Goal: Task Accomplishment & Management: Manage account settings

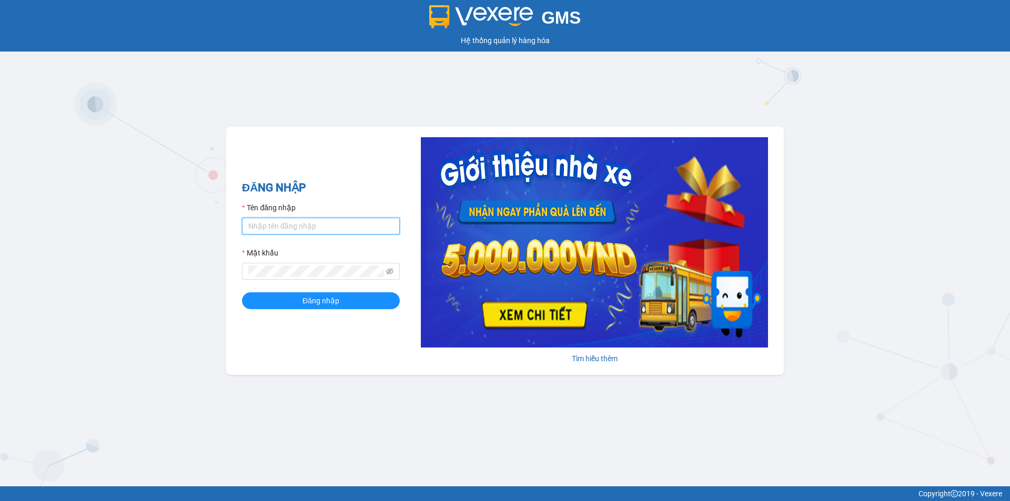
click at [329, 223] on input "Tên đăng nhập" at bounding box center [321, 226] width 158 height 17
type input "dinhvu.anhkhangdn"
click at [242, 293] on button "Đăng nhập" at bounding box center [321, 301] width 158 height 17
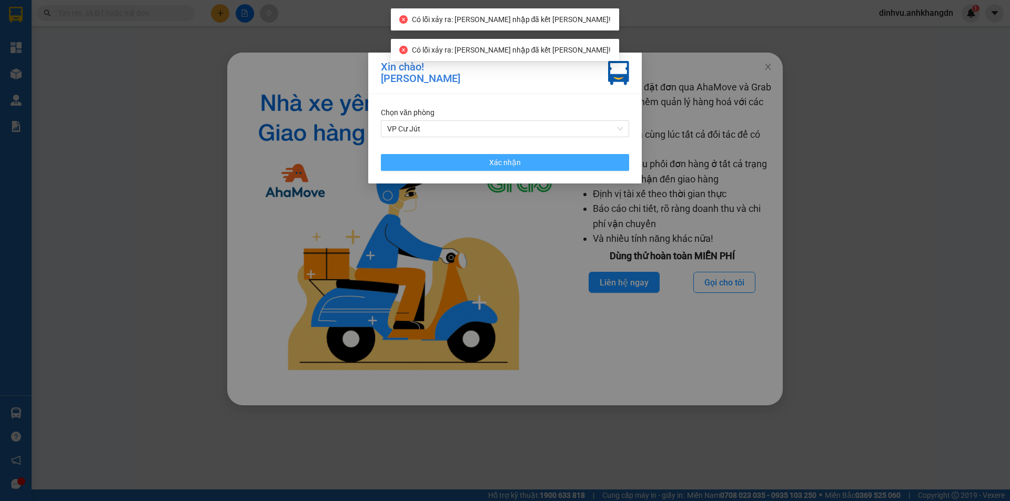
click at [509, 166] on span "Xác nhận" at bounding box center [505, 163] width 32 height 12
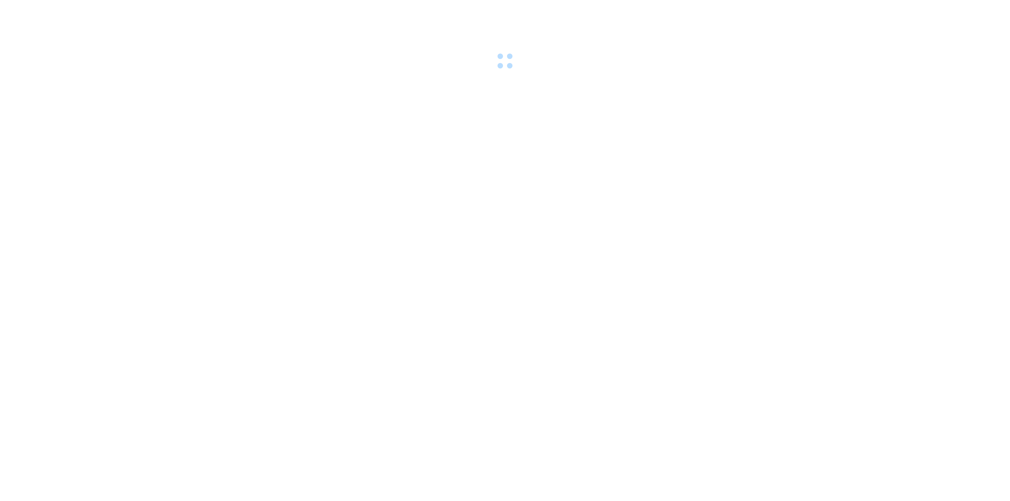
click at [769, 69] on div at bounding box center [505, 36] width 1010 height 73
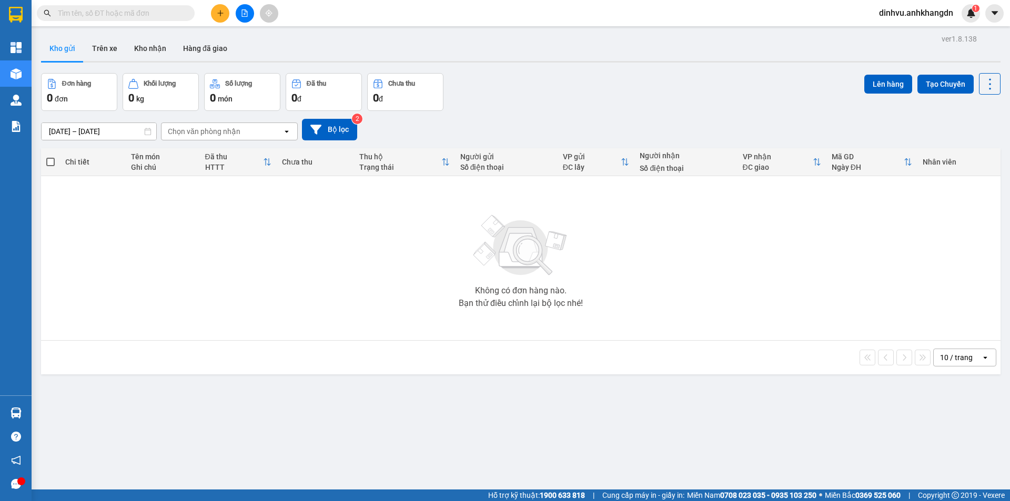
click at [139, 16] on input "text" at bounding box center [120, 13] width 124 height 12
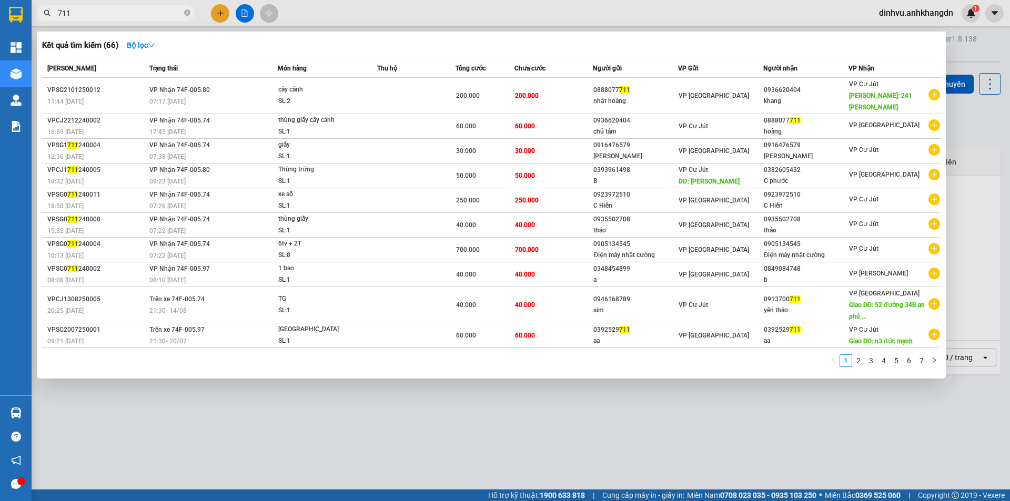
click at [129, 16] on input "711" at bounding box center [120, 13] width 124 height 12
type input "7"
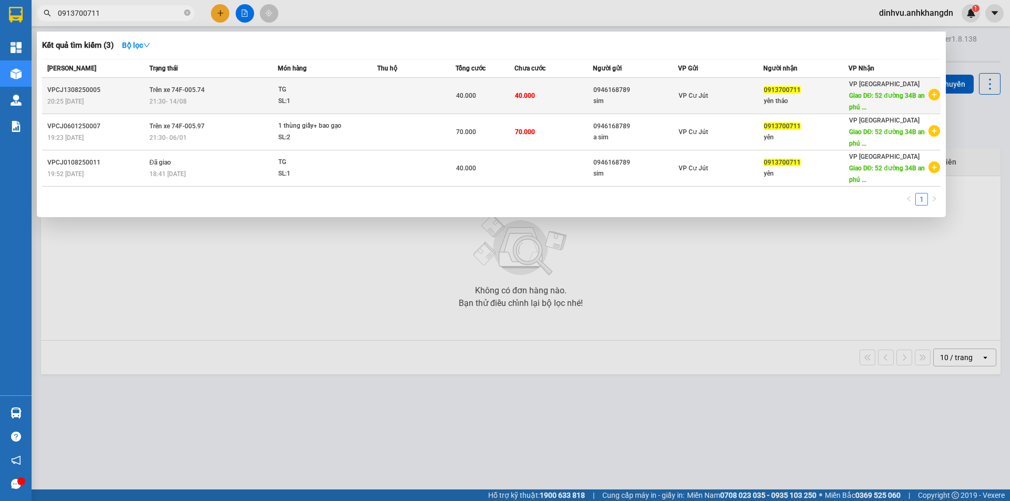
type input "0913700711"
click at [424, 89] on td at bounding box center [416, 96] width 78 height 36
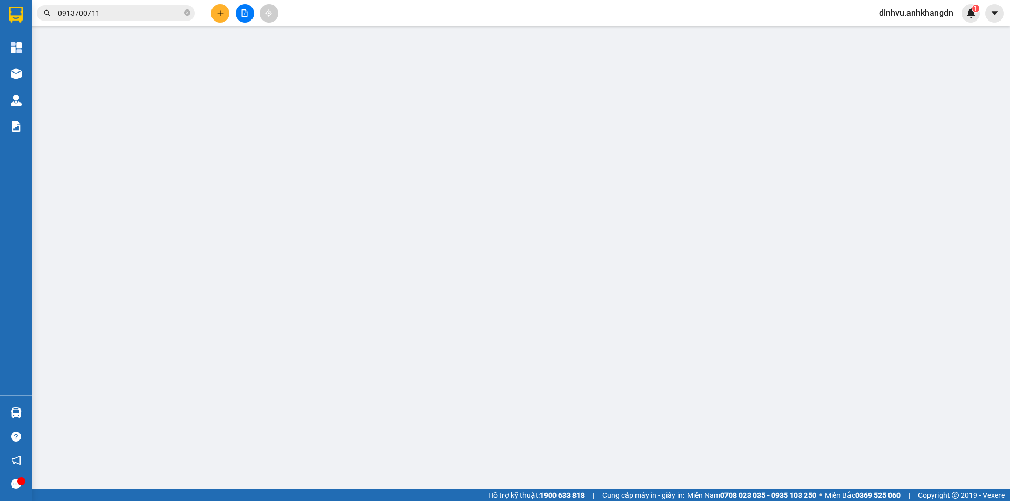
type input "0946168789"
type input "sim"
type input "0913700711"
type input "yên thảo"
type input "52 đường 34B an phú ,an khánh q2"
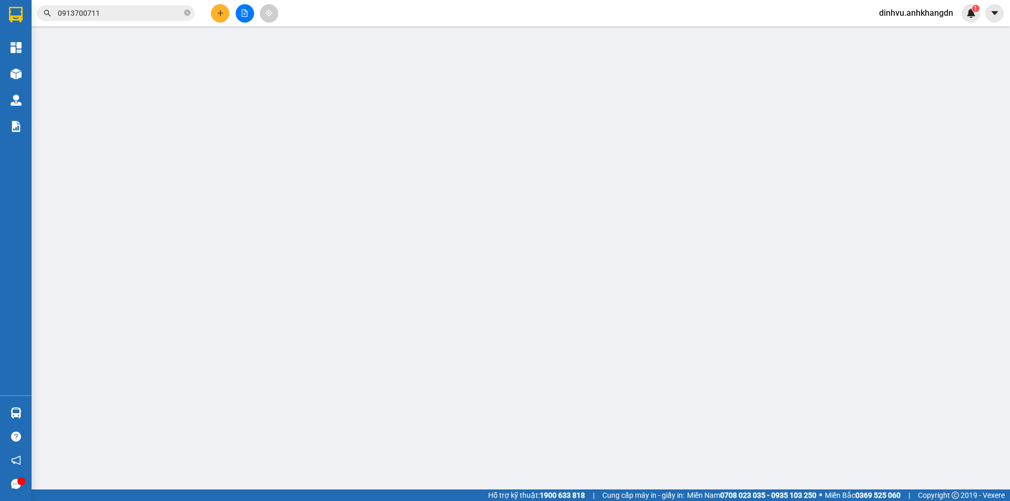
type input "PHÍ GRAB TỰ TRẢ"
type input "40.000"
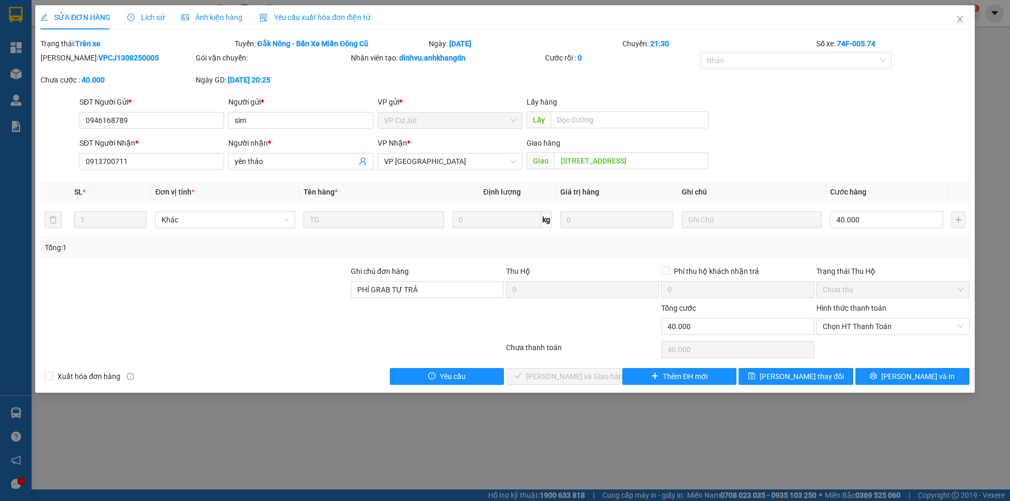
click at [155, 16] on span "Lịch sử" at bounding box center [145, 17] width 37 height 8
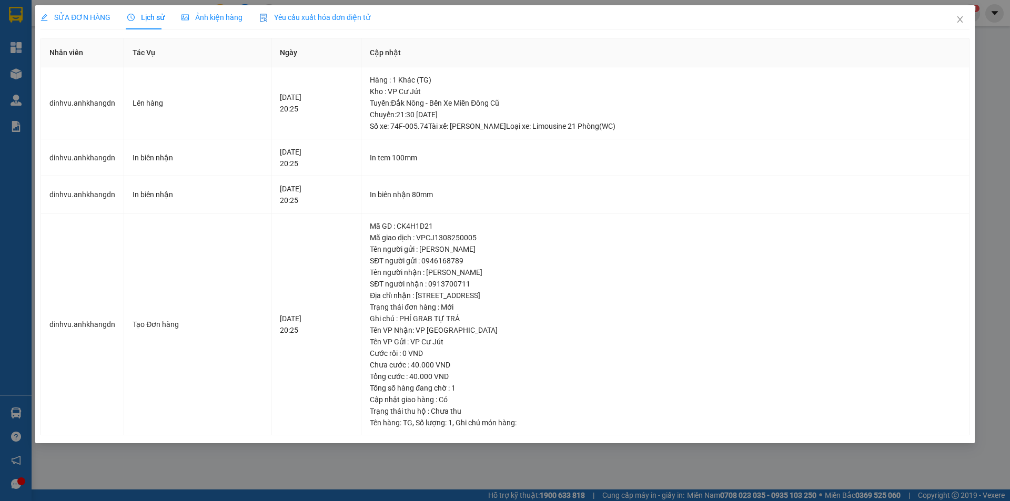
click at [94, 23] on div "SỬA ĐƠN HÀNG" at bounding box center [76, 17] width 70 height 24
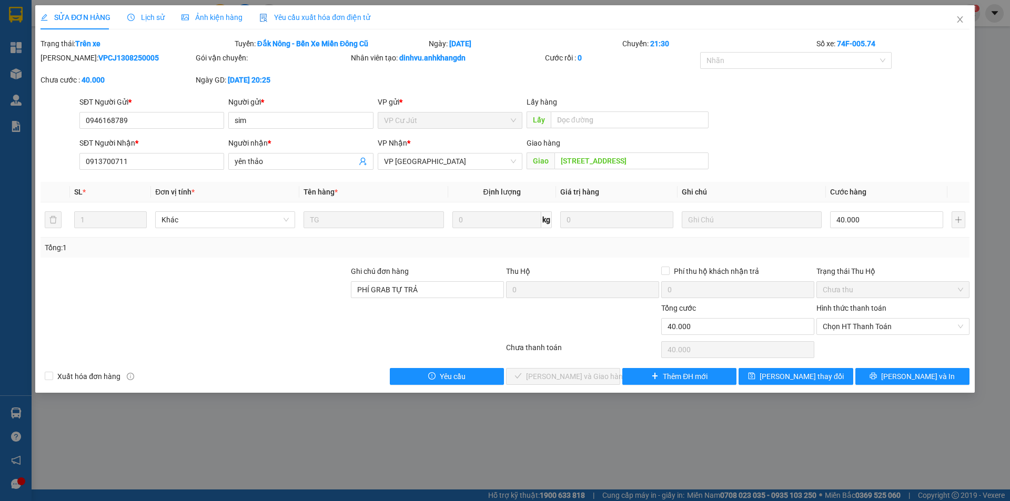
click at [155, 23] on div "Lịch sử" at bounding box center [145, 17] width 37 height 24
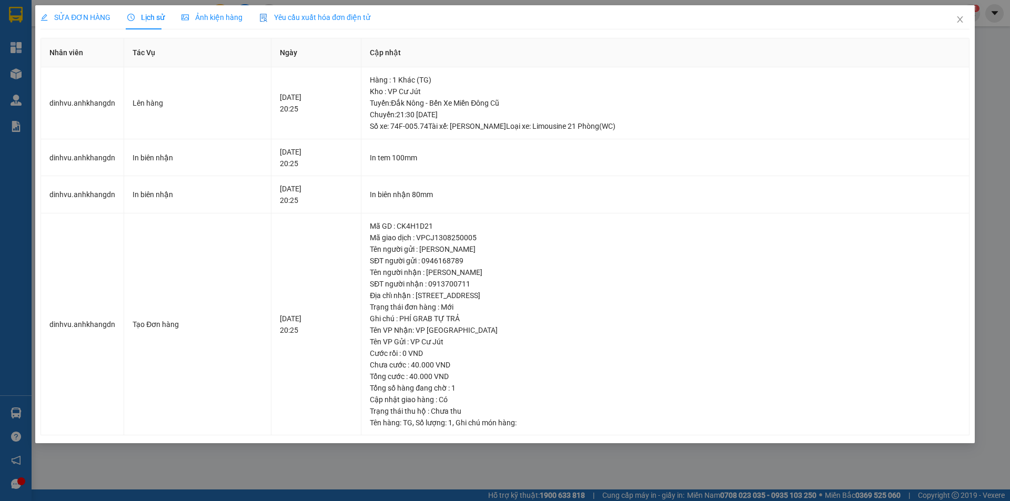
click at [79, 20] on span "SỬA ĐƠN HÀNG" at bounding box center [76, 17] width 70 height 8
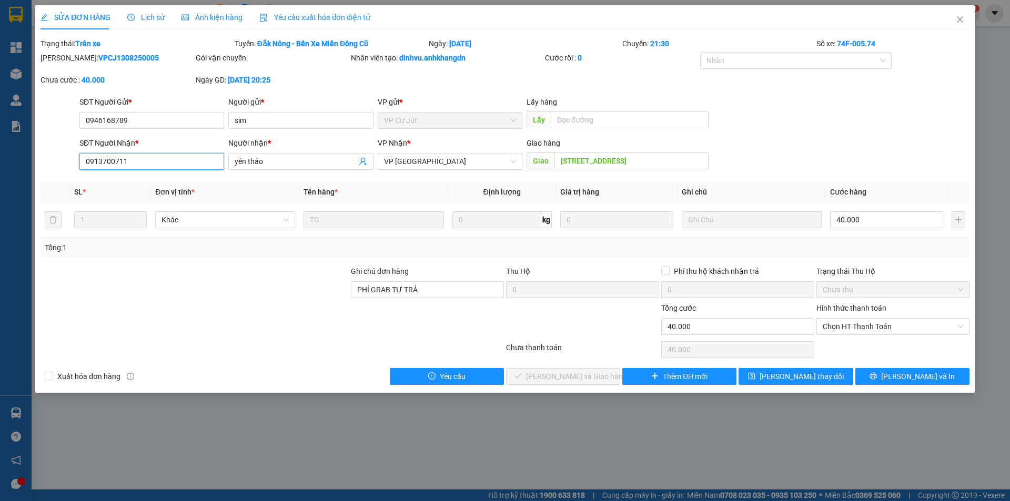
drag, startPoint x: 186, startPoint y: 164, endPoint x: 64, endPoint y: 161, distance: 121.6
click at [65, 161] on div "SĐT Người Nhận * 0913700711 Người nhận * yên thảo VP Nhận * VP Sài Gòn Giao hàn…" at bounding box center [504, 155] width 931 height 37
click at [798, 111] on div "SĐT Người Gửi * 0946168789 Người gửi * sim VP gửi * VP Cư Jút Lấy hàng Lấy" at bounding box center [524, 114] width 894 height 37
click at [158, 19] on span "Lịch sử" at bounding box center [145, 17] width 37 height 8
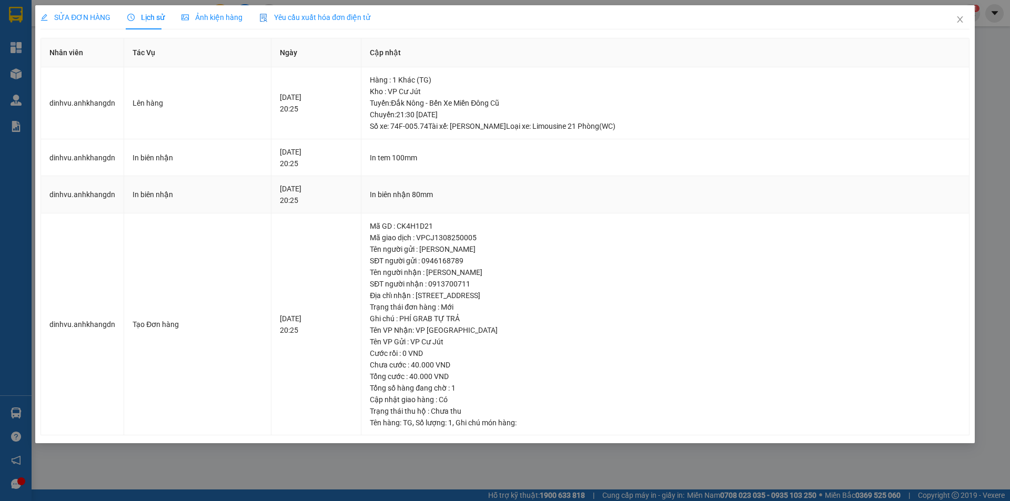
click at [838, 205] on td "In biên nhận 80mm" at bounding box center [665, 194] width 608 height 37
drag, startPoint x: 268, startPoint y: 154, endPoint x: 309, endPoint y: 164, distance: 42.4
click at [309, 163] on div "13-08-2025 20:25" at bounding box center [316, 157] width 73 height 23
click at [315, 171] on td "13-08-2025 20:25" at bounding box center [316, 157] width 90 height 37
drag, startPoint x: 275, startPoint y: 159, endPoint x: 300, endPoint y: 187, distance: 38.0
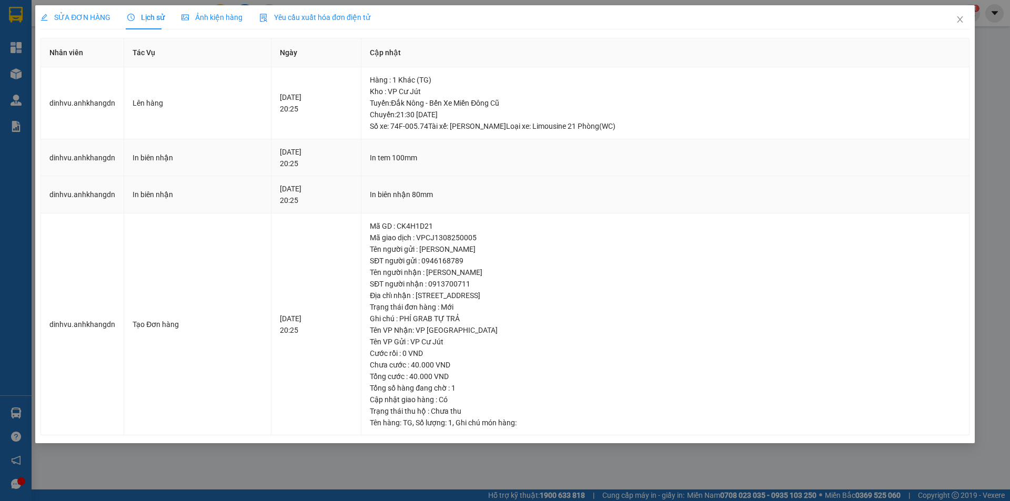
click at [300, 180] on tbody "dinhvu.anhkhangdn Lên hàng 14-08-2025 20:25 Hàng : 1 Khác (TG) Kho : VP Cư Jút …" at bounding box center [505, 251] width 929 height 368
click at [300, 187] on div "13-08-2025 20:25" at bounding box center [316, 194] width 73 height 23
drag, startPoint x: 276, startPoint y: 195, endPoint x: 313, endPoint y: 205, distance: 37.7
click at [313, 205] on div "13-08-2025 20:25" at bounding box center [316, 194] width 73 height 23
click at [313, 209] on td "13-08-2025 20:25" at bounding box center [316, 194] width 90 height 37
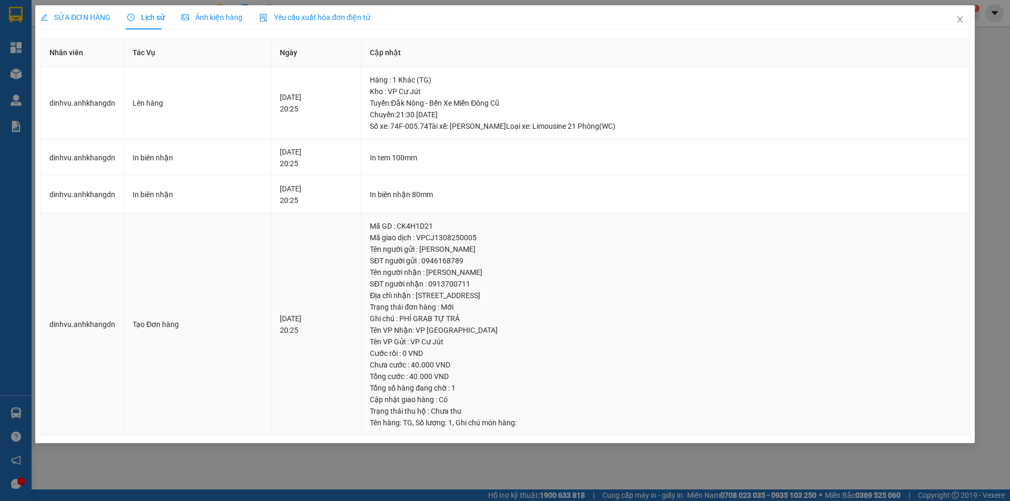
click at [820, 291] on div "Địa chỉ nhận : 52 đường 34B an phú ,an khánh q2" at bounding box center [665, 296] width 591 height 12
click at [829, 224] on div "Mã GD : CK4H1D21" at bounding box center [665, 226] width 591 height 12
drag, startPoint x: 274, startPoint y: 177, endPoint x: 293, endPoint y: 203, distance: 32.0
click at [294, 203] on tbody "dinhvu.anhkhangdn Lên hàng 14-08-2025 20:25 Hàng : 1 Khác (TG) Kho : VP Cư Jút …" at bounding box center [505, 251] width 929 height 368
click at [293, 203] on div "13-08-2025 20:25" at bounding box center [316, 194] width 73 height 23
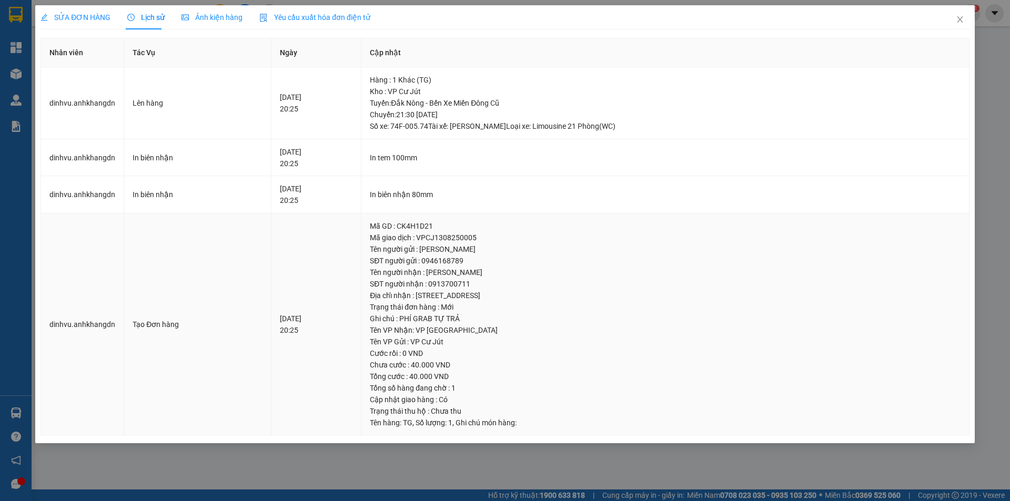
click at [856, 246] on div "Tên người gửi : sim" at bounding box center [665, 250] width 591 height 12
click at [890, 270] on div "Tên người nhận : yên thảo" at bounding box center [665, 273] width 591 height 12
click at [727, 220] on td "Mã GD : CK4H1D21 Mã giao dịch : VPCJ1308250005 Tên người gửi : sim SĐT người gử…" at bounding box center [665, 325] width 608 height 223
click at [828, 233] on div "Mã giao dịch : VPCJ1308250005" at bounding box center [665, 238] width 591 height 12
drag, startPoint x: 274, startPoint y: 320, endPoint x: 314, endPoint y: 334, distance: 42.4
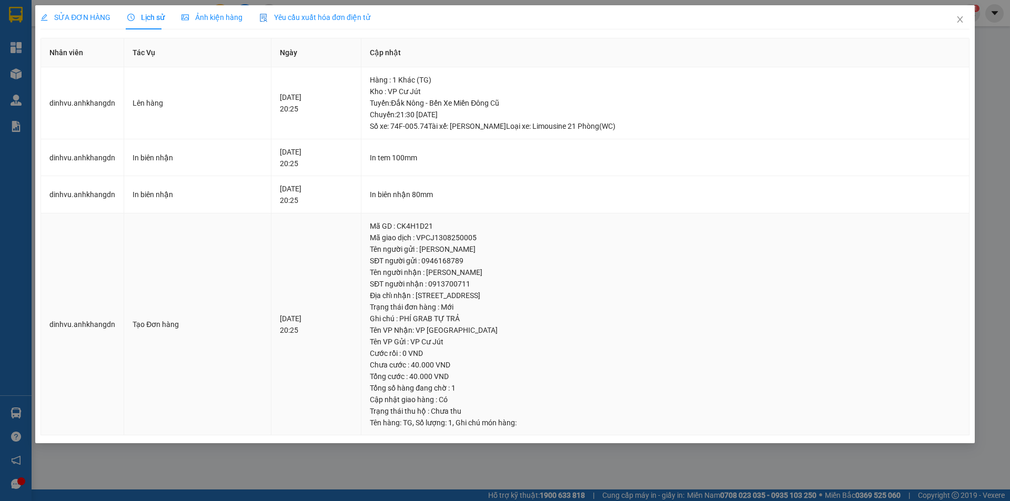
click at [314, 334] on tr "dinhvu.anhkhangdn Tạo Đơn hàng 13-08-2025 20:25 Mã GD : CK4H1D21 Mã giao dịch :…" at bounding box center [505, 325] width 929 height 223
click at [501, 316] on div "Ghi chú : PHÍ GRAB TỰ TRẢ" at bounding box center [665, 319] width 591 height 12
click at [195, 491] on div "SỬA ĐƠN HÀNG Lịch sử Ảnh kiện hàng Yêu cầu xuất hóa đơn điện tử Total Paid Fee …" at bounding box center [505, 250] width 1010 height 501
click at [639, 331] on div "Tên VP Nhận: VP Sài Gòn" at bounding box center [665, 331] width 591 height 12
click at [145, 218] on td "Tạo Đơn hàng" at bounding box center [197, 325] width 147 height 223
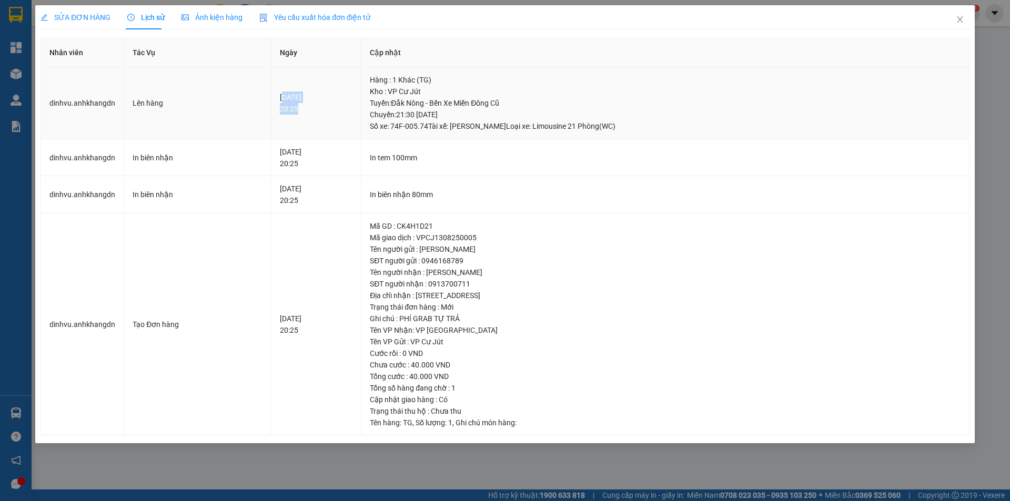
drag, startPoint x: 271, startPoint y: 98, endPoint x: 298, endPoint y: 117, distance: 32.8
click at [298, 117] on td "14-08-2025 20:25" at bounding box center [316, 103] width 90 height 72
click at [306, 140] on td "13-08-2025 20:25" at bounding box center [316, 157] width 90 height 37
drag, startPoint x: 267, startPoint y: 154, endPoint x: 311, endPoint y: 195, distance: 60.0
click at [311, 194] on tbody "dinhvu.anhkhangdn Lên hàng 14-08-2025 20:25 Hàng : 1 Khác (TG) Kho : VP Cư Jút …" at bounding box center [505, 251] width 929 height 368
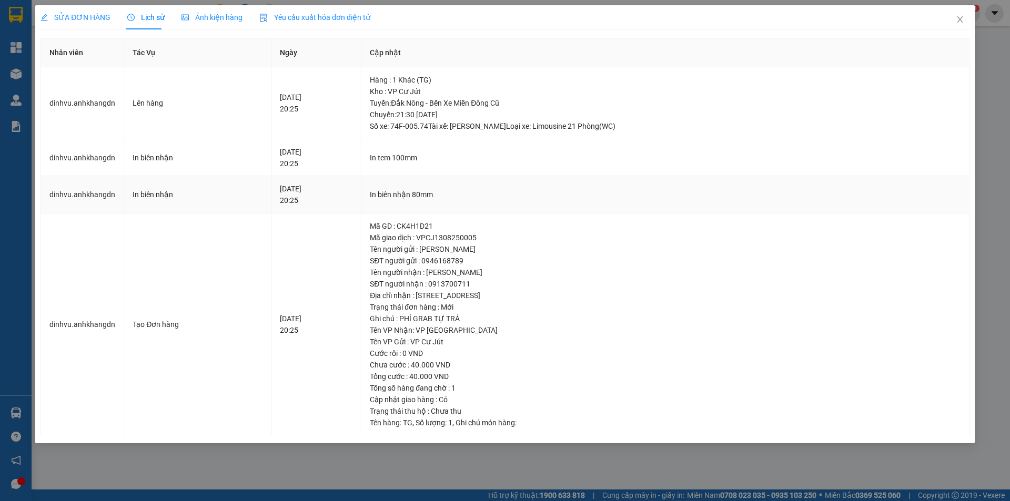
click at [309, 202] on div "13-08-2025 20:25" at bounding box center [316, 194] width 73 height 23
click at [307, 202] on div "13-08-2025 20:25" at bounding box center [316, 194] width 73 height 23
click at [849, 278] on div "SĐT người nhận : 0913700711" at bounding box center [665, 284] width 591 height 12
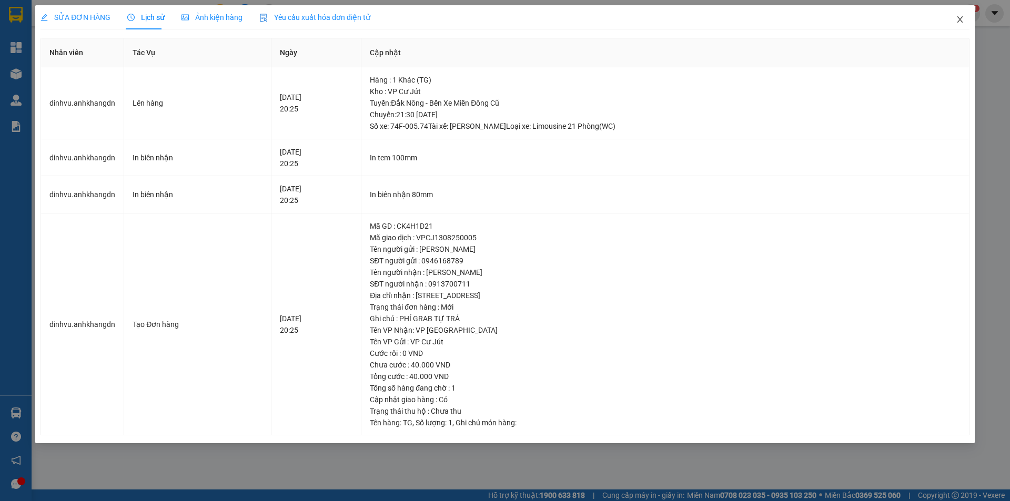
click at [958, 21] on icon "close" at bounding box center [960, 19] width 8 height 8
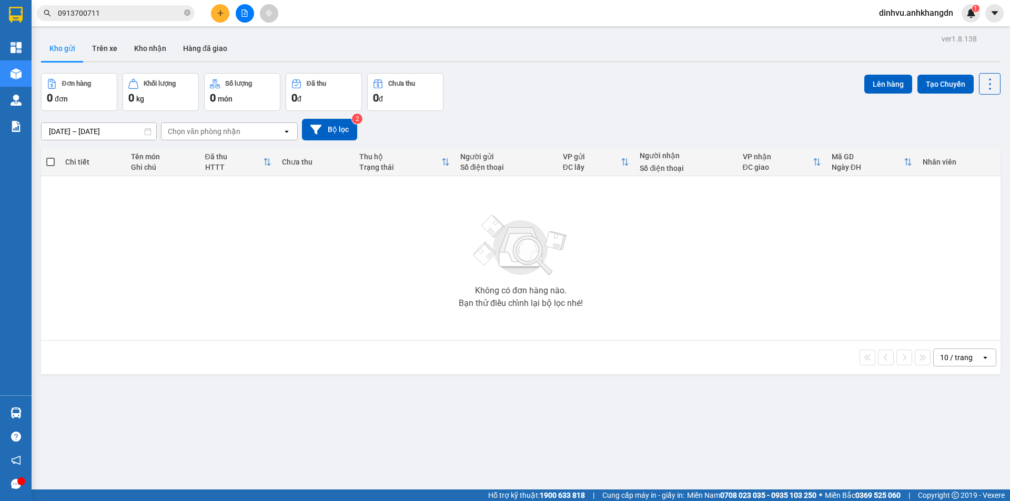
drag, startPoint x: 834, startPoint y: 232, endPoint x: 802, endPoint y: 237, distance: 33.0
click at [830, 233] on div "Không có đơn hàng nào. Bạn thử điều chỉnh lại bộ lọc nhé!" at bounding box center [520, 258] width 949 height 158
